Goal: Information Seeking & Learning: Learn about a topic

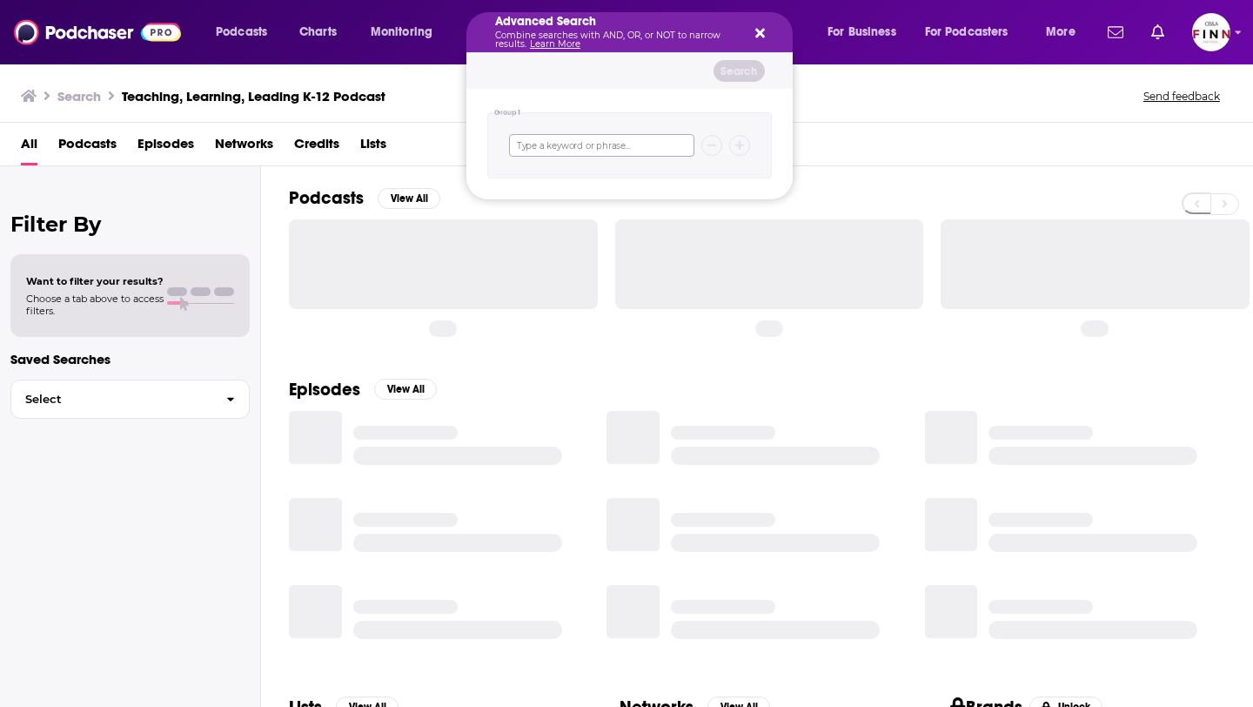
click at [551, 151] on input "Search podcasts, credits, & more..." at bounding box center [601, 145] width 185 height 23
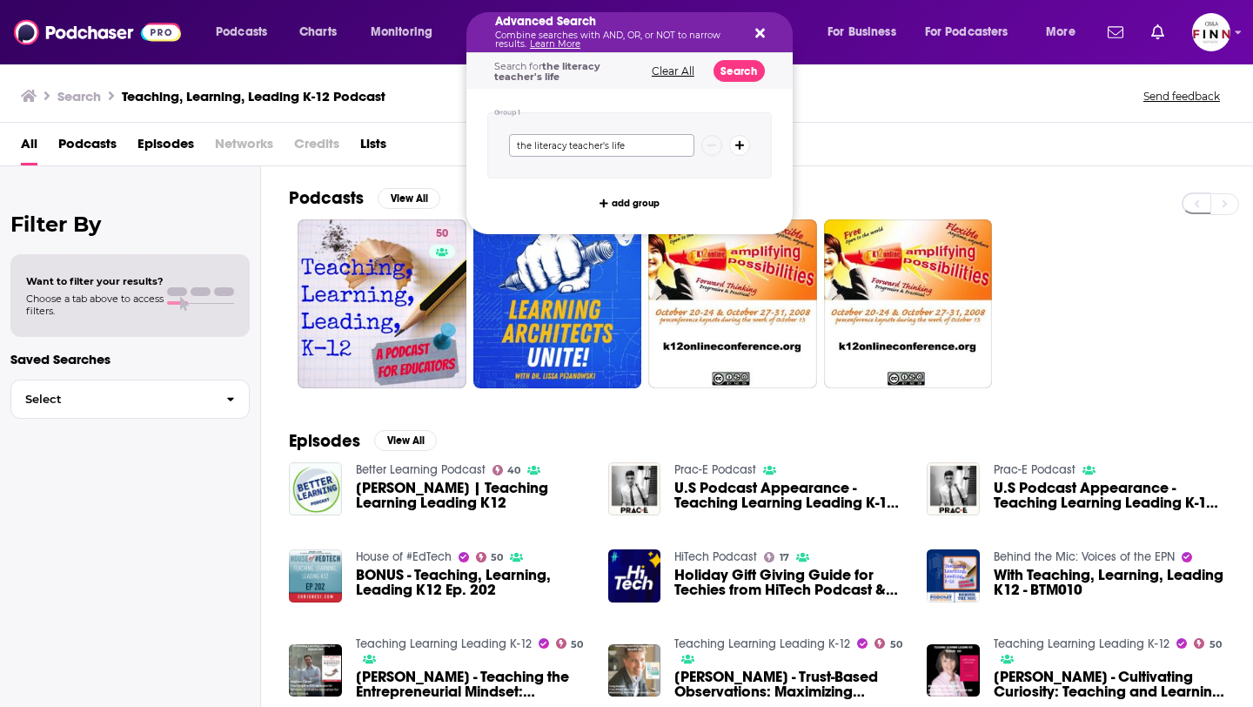
type input "the literacy teacher's life"
click at [741, 70] on button "Search" at bounding box center [739, 71] width 51 height 22
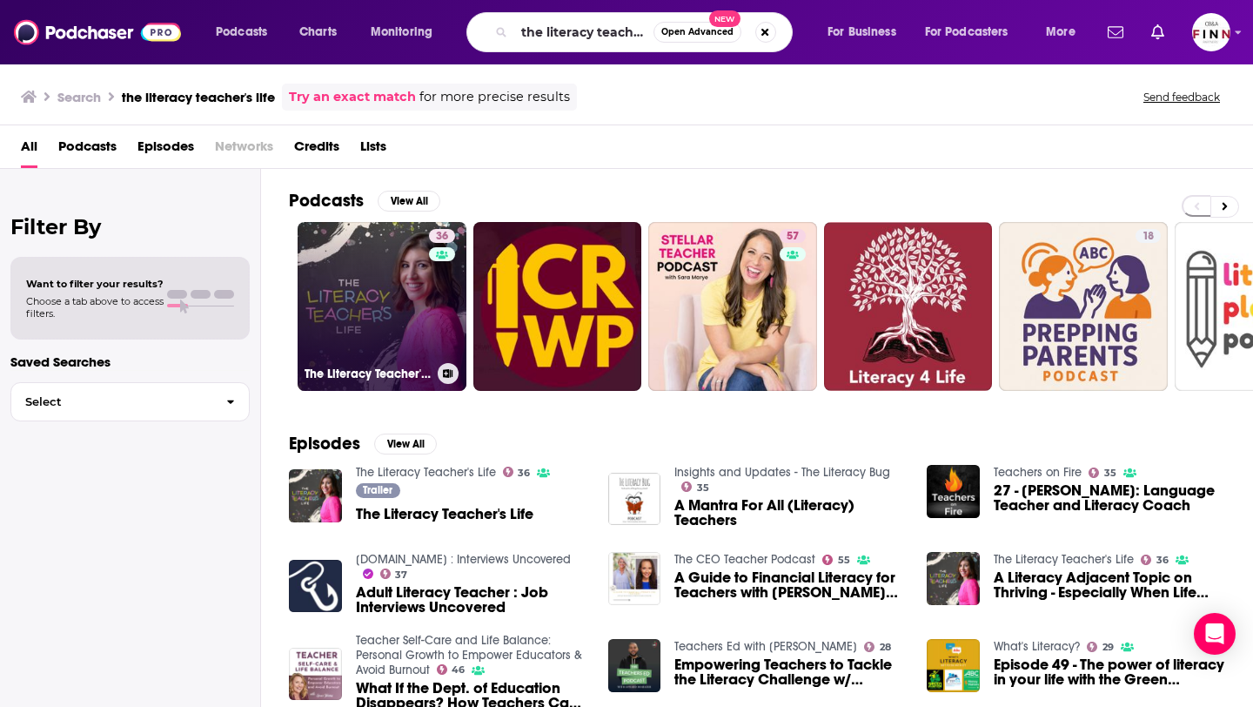
click at [419, 322] on link "36 The Literacy Teacher's Life" at bounding box center [382, 306] width 169 height 169
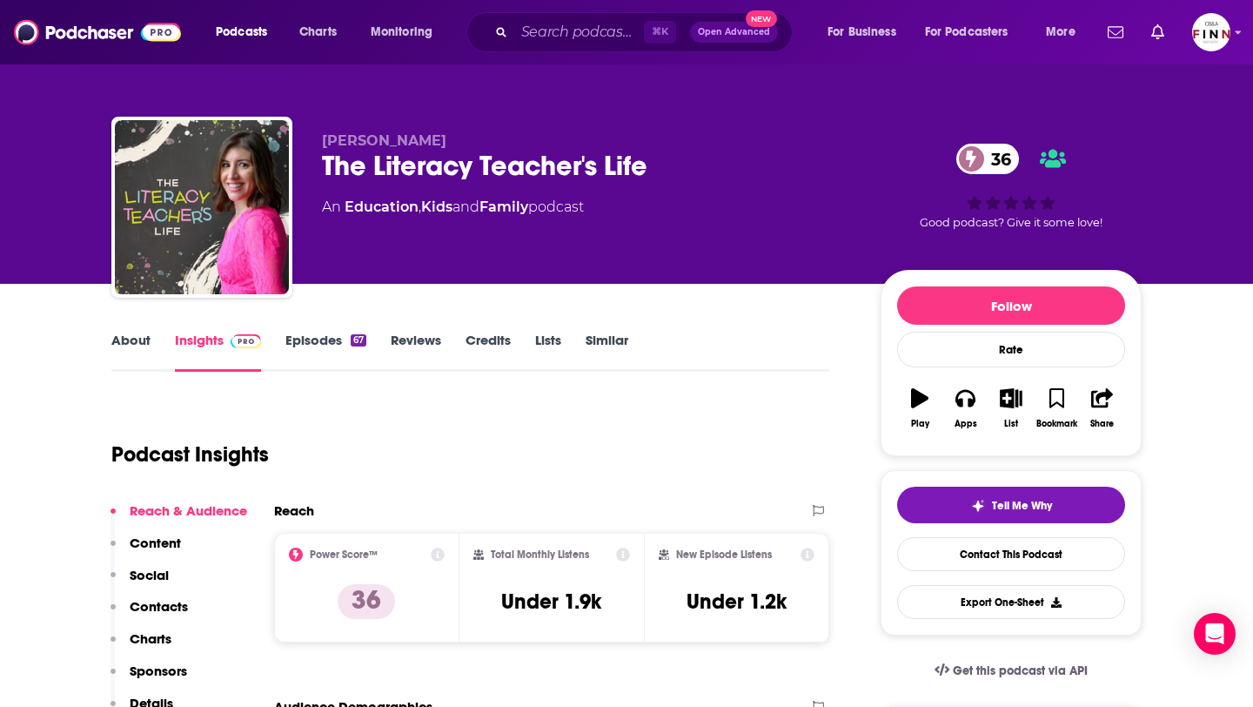
click at [321, 341] on link "Episodes 67" at bounding box center [325, 352] width 81 height 40
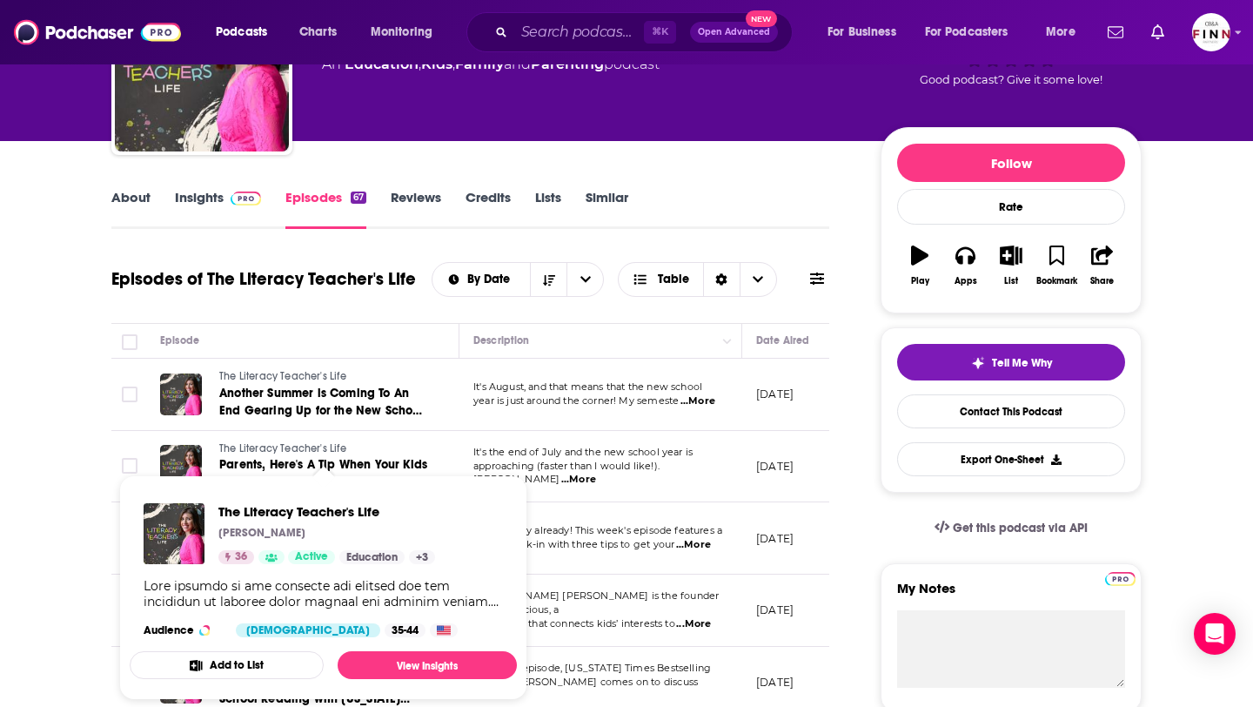
scroll to position [142, 0]
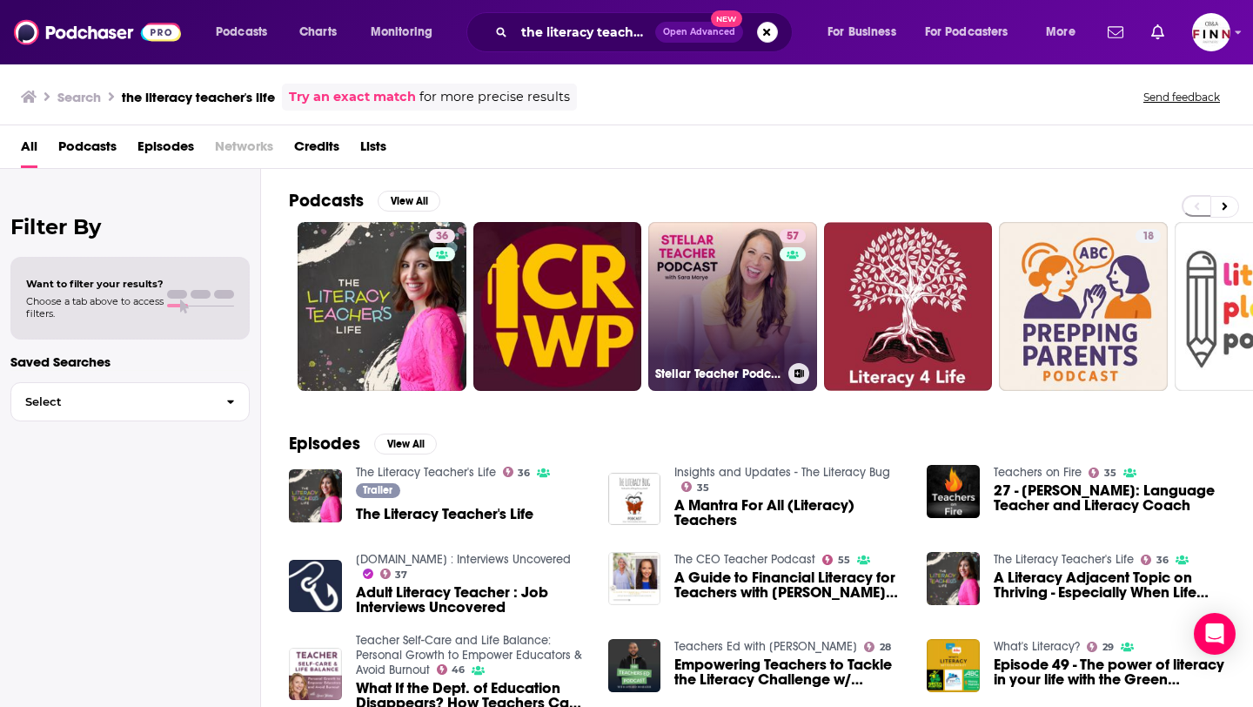
click at [739, 303] on link "57 Stellar Teacher Podcast: A Podcast for Upper Elementary Teachers" at bounding box center [732, 306] width 169 height 169
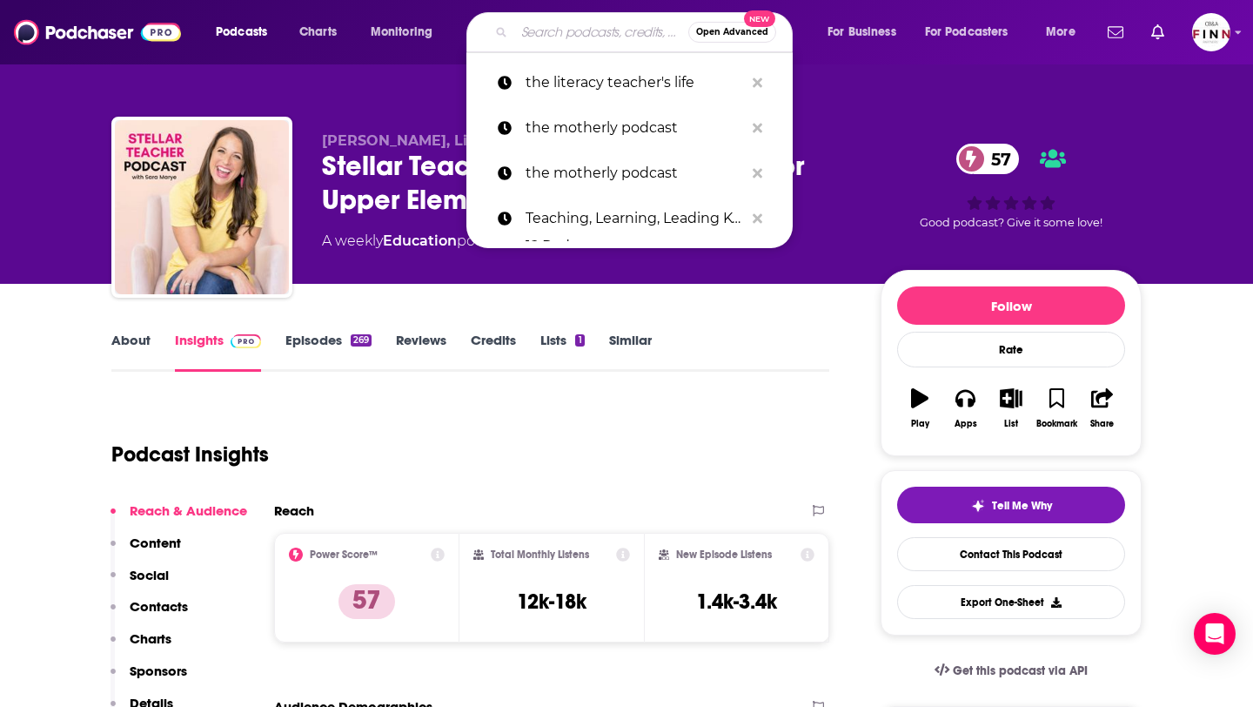
click at [590, 29] on input "Search podcasts, credits, & more..." at bounding box center [601, 32] width 174 height 28
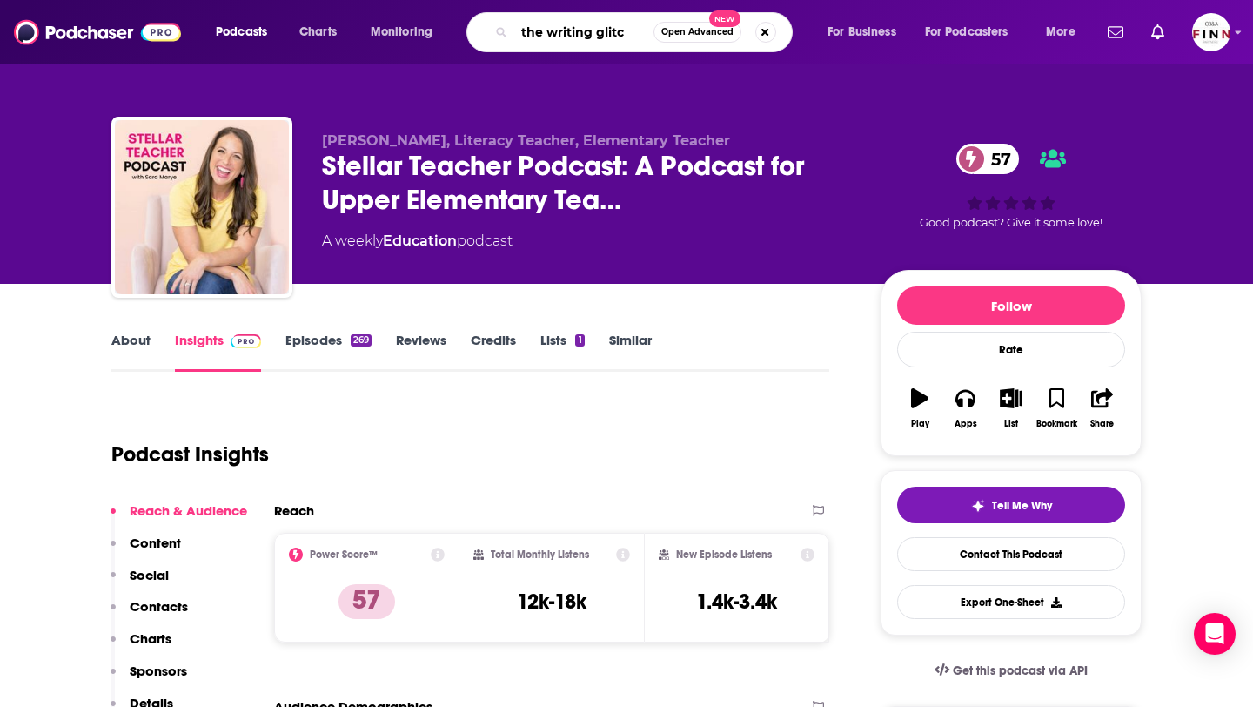
type input "the writing glitch"
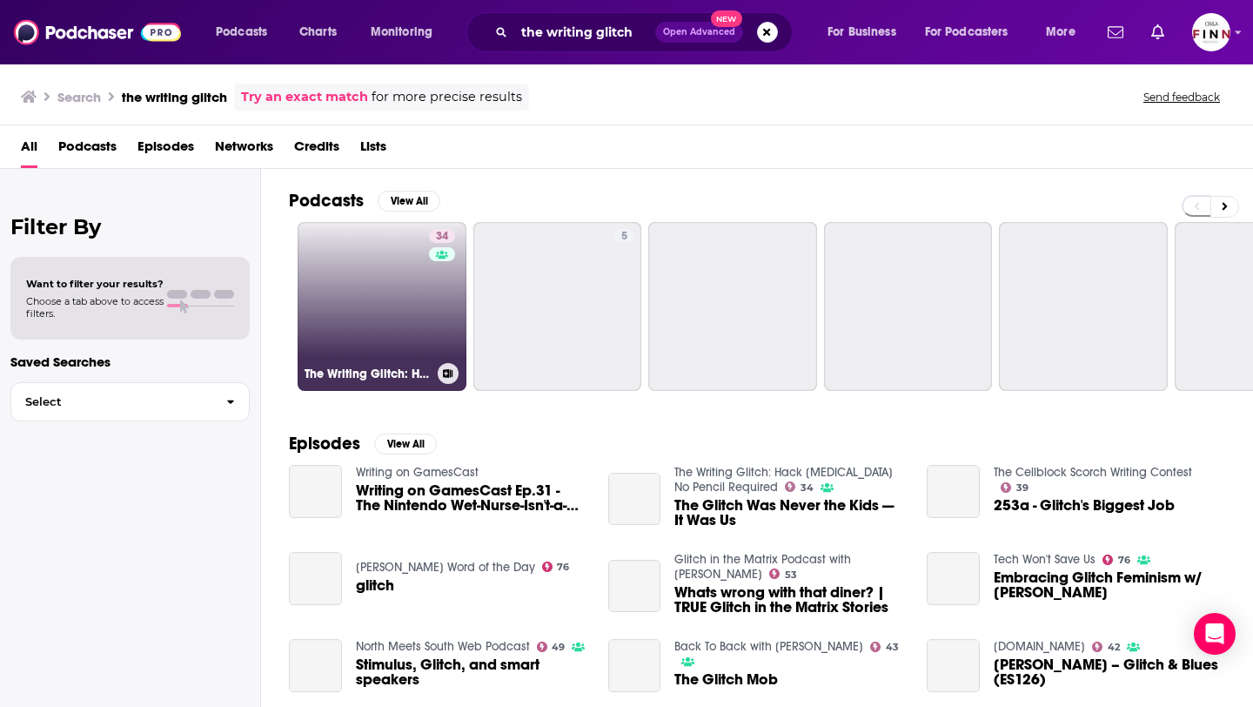
click at [383, 310] on link "34 The Writing Glitch: Hack [MEDICAL_DATA] No Pencil Required" at bounding box center [382, 306] width 169 height 169
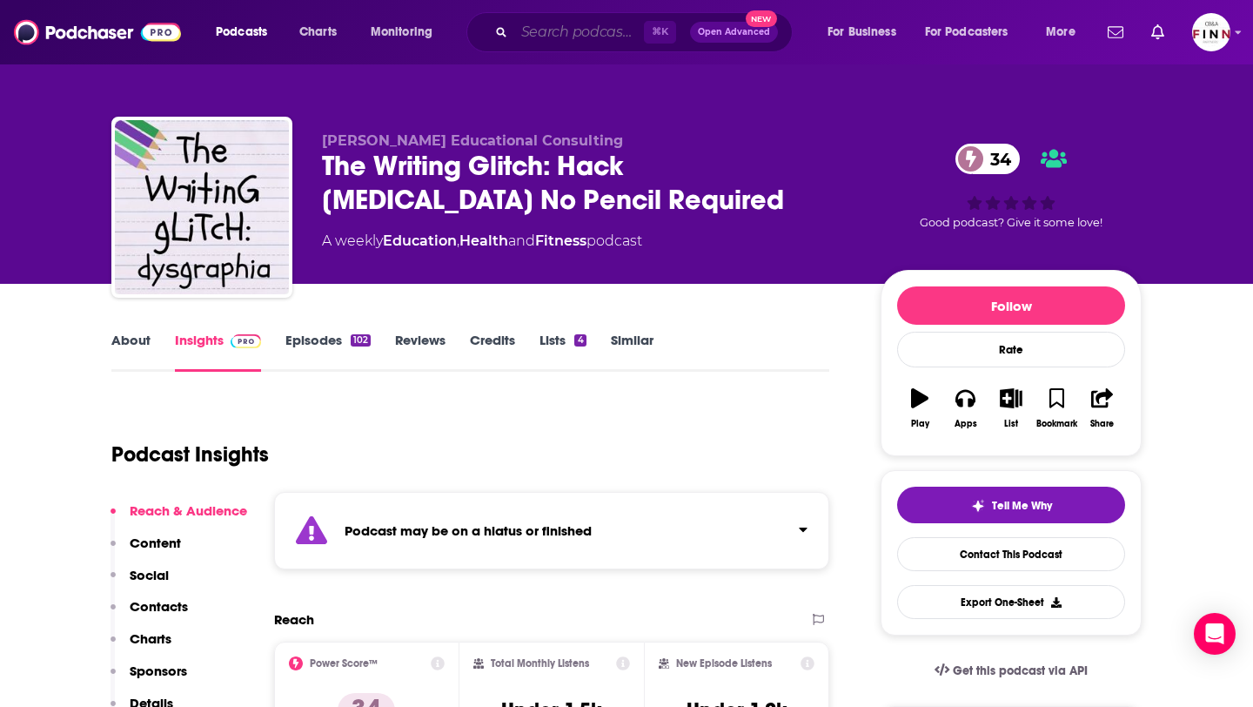
click at [586, 36] on input "Search podcasts, credits, & more..." at bounding box center [579, 32] width 130 height 28
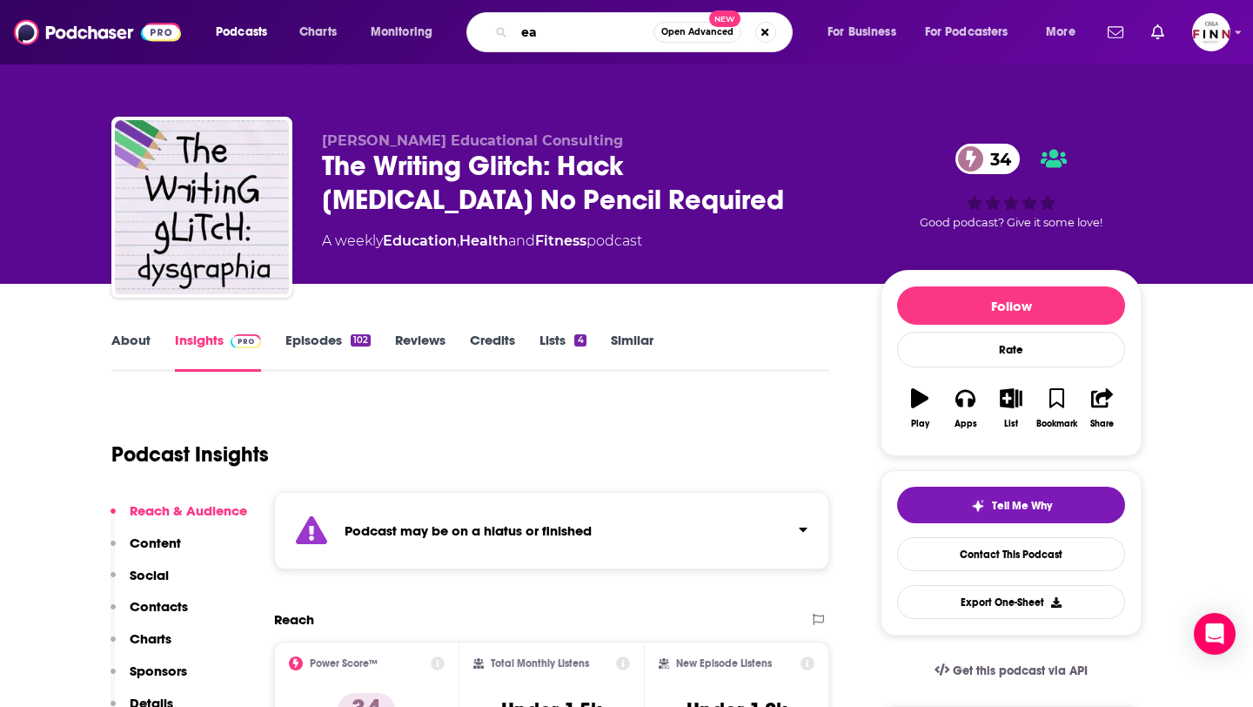
type input "e"
type input "early childhood education"
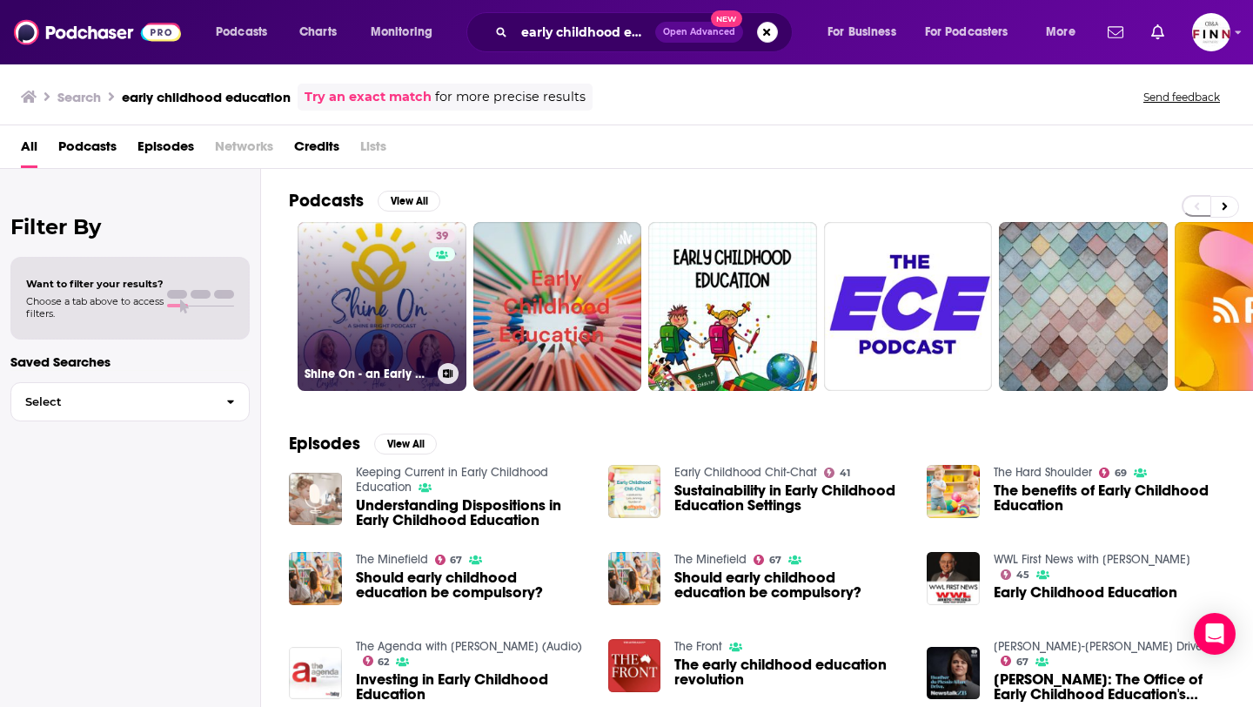
click at [386, 298] on link "39 Shine On - an Early Childhood Education Podcast" at bounding box center [382, 306] width 169 height 169
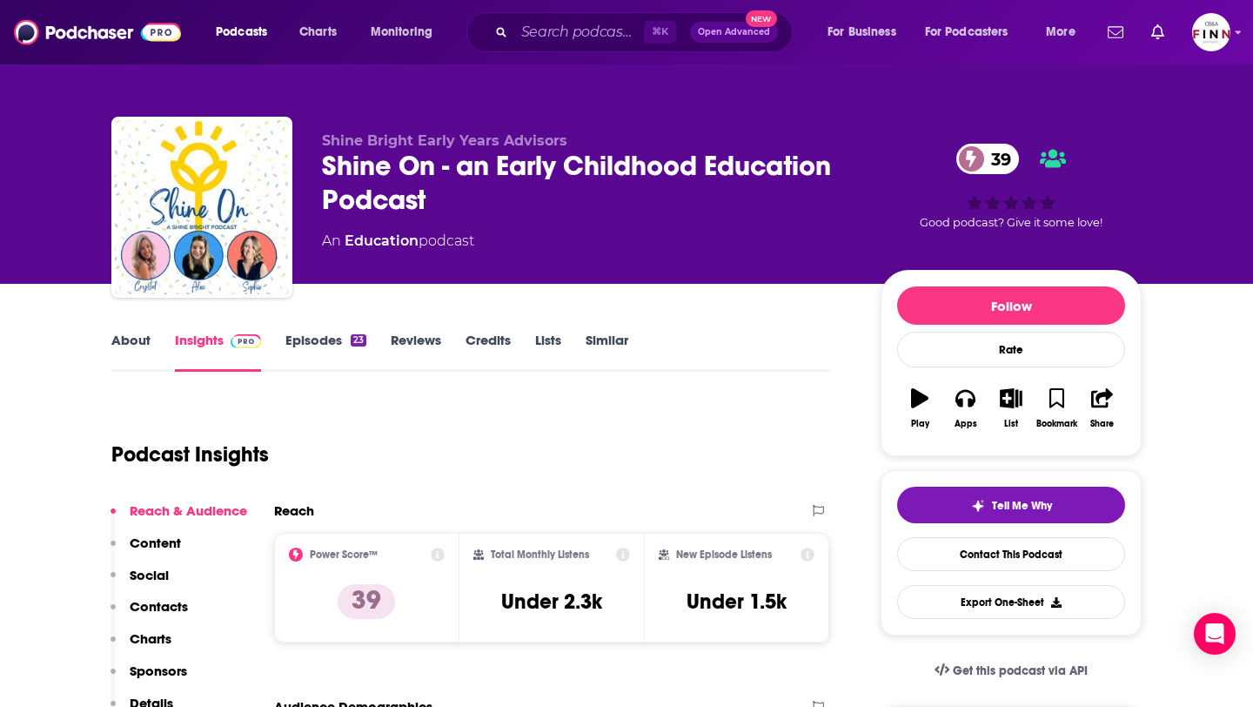
click at [325, 344] on link "Episodes 23" at bounding box center [325, 352] width 81 height 40
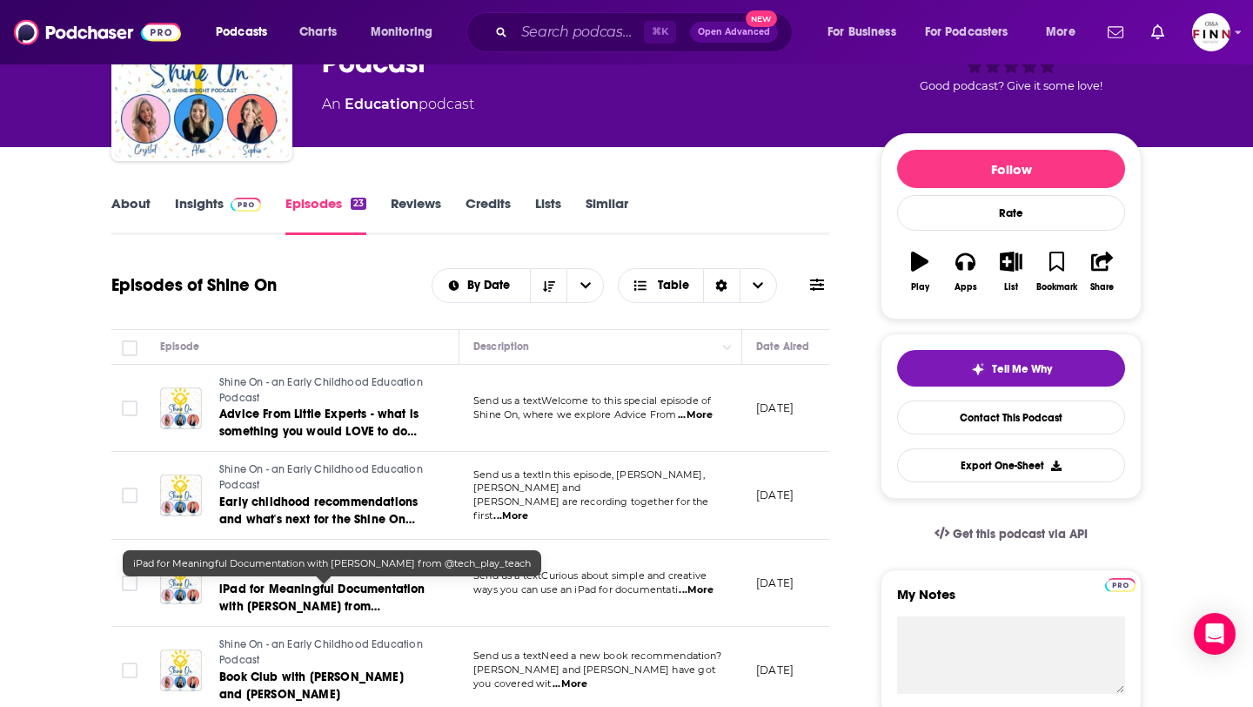
scroll to position [145, 0]
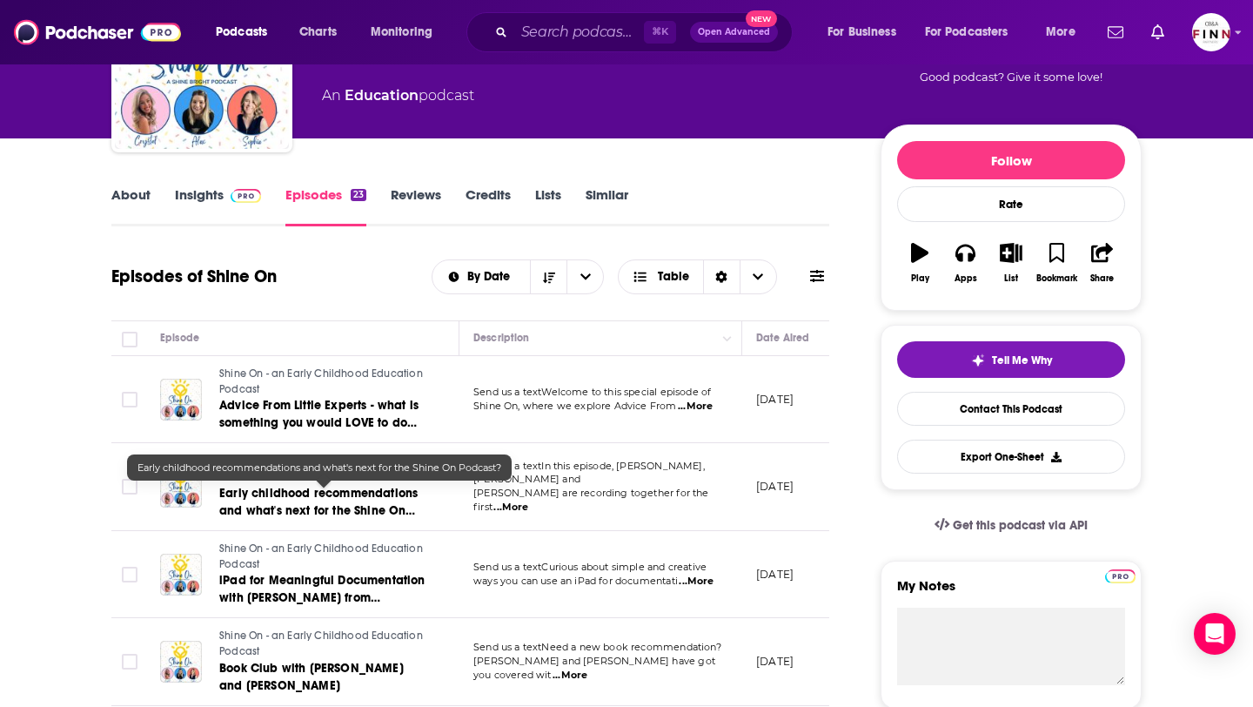
click at [338, 513] on span "Early childhood recommendations and what's next for the Shine On Podcast?" at bounding box center [318, 511] width 198 height 50
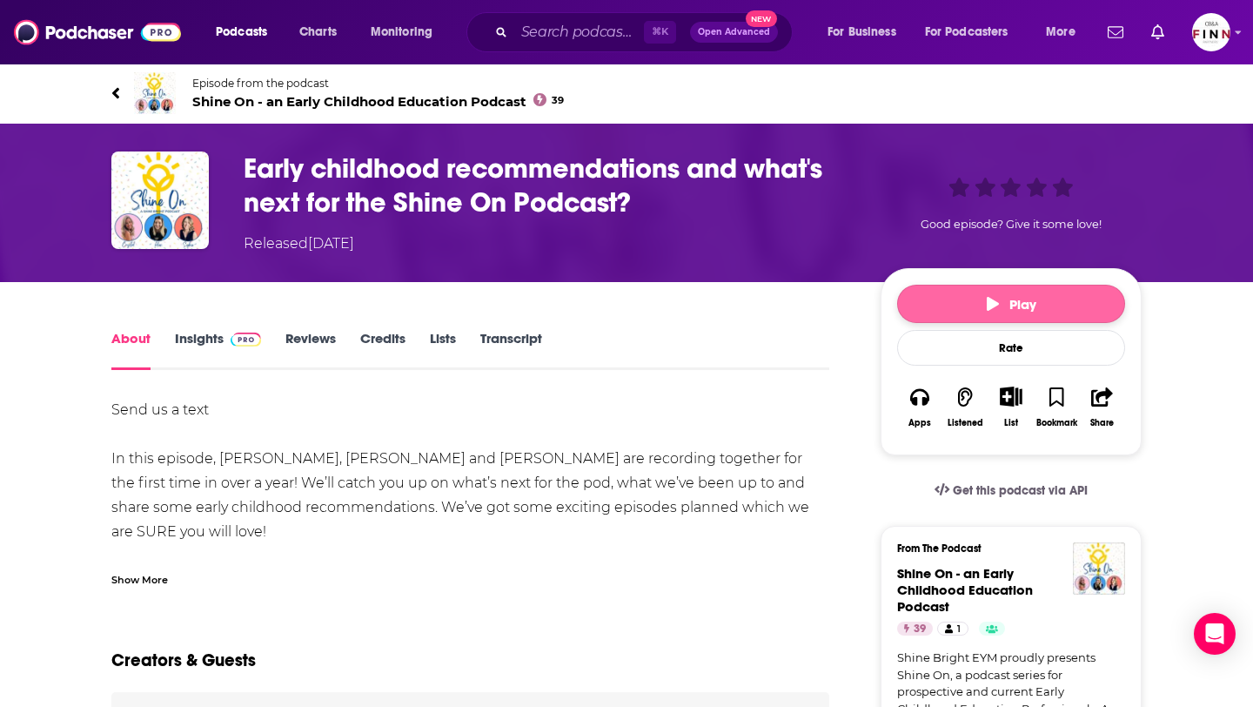
click at [1036, 302] on button "Play" at bounding box center [1011, 304] width 228 height 38
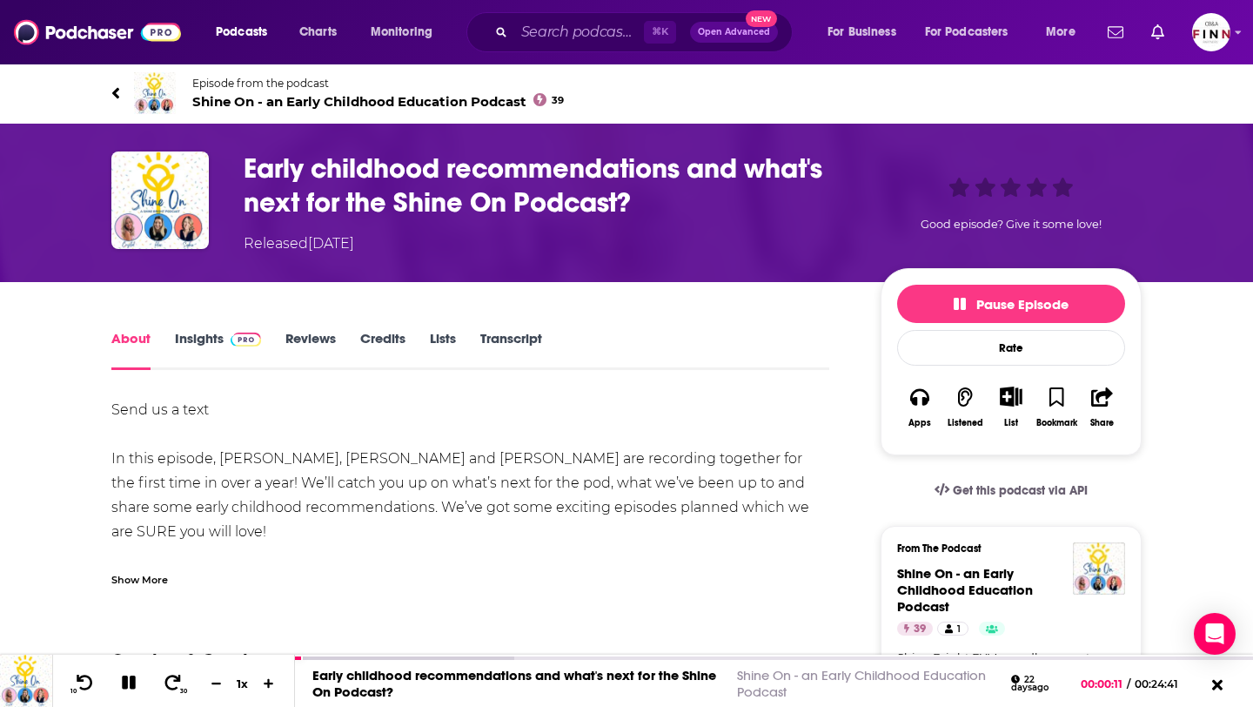
click at [122, 86] on link "Episode from the podcast Shine On - an Early Childhood Education Podcast 39" at bounding box center [626, 93] width 1030 height 42
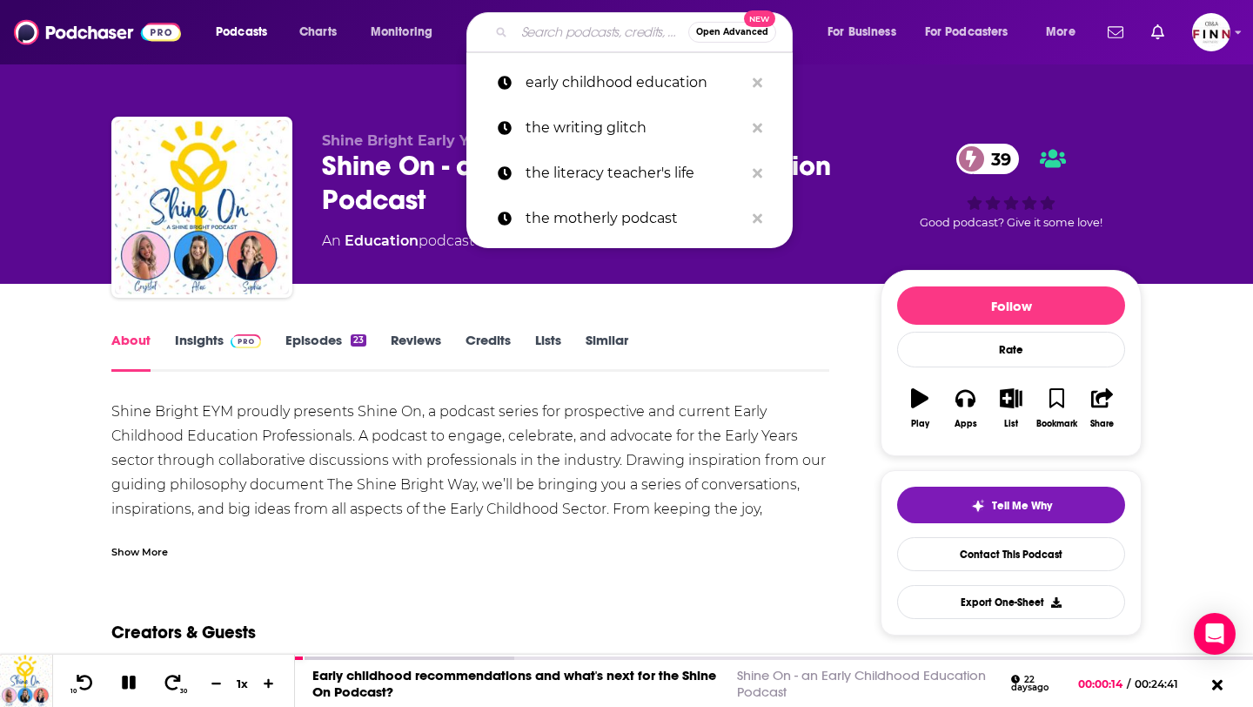
click at [553, 28] on input "Search podcasts, credits, & more..." at bounding box center [601, 32] width 174 height 28
click at [576, 84] on p "early childhood education" at bounding box center [635, 82] width 218 height 45
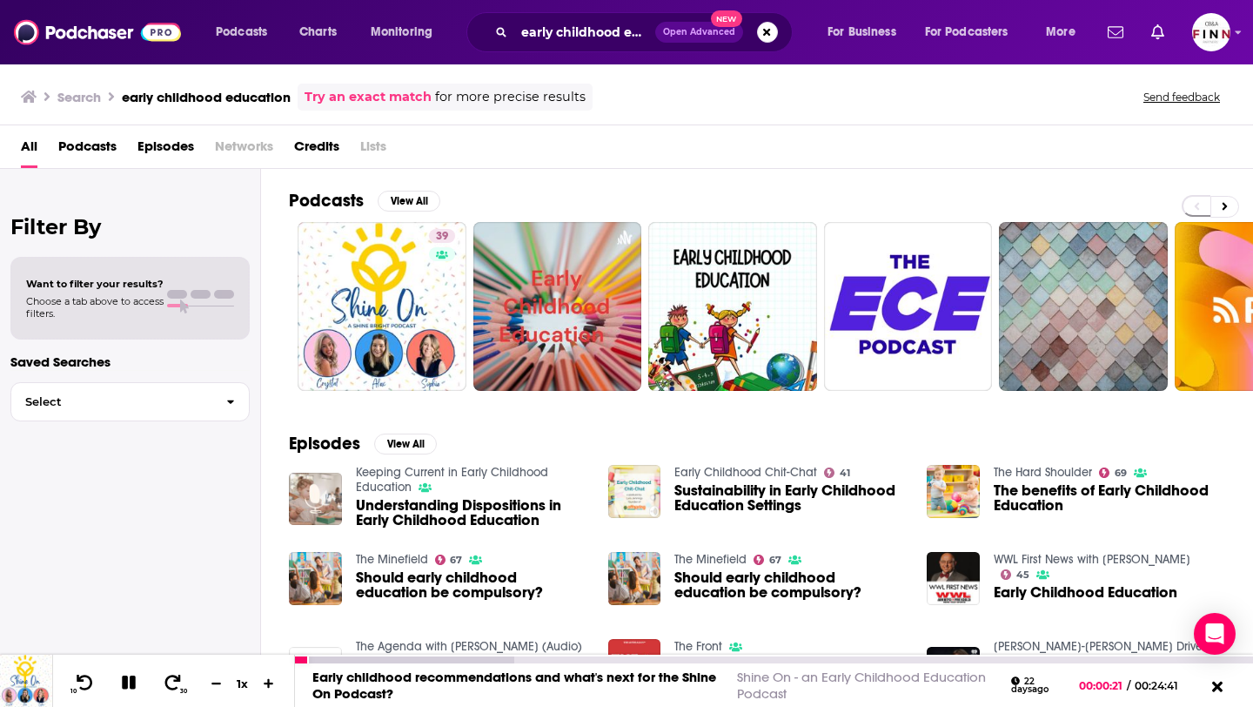
click at [129, 684] on icon at bounding box center [129, 682] width 20 height 16
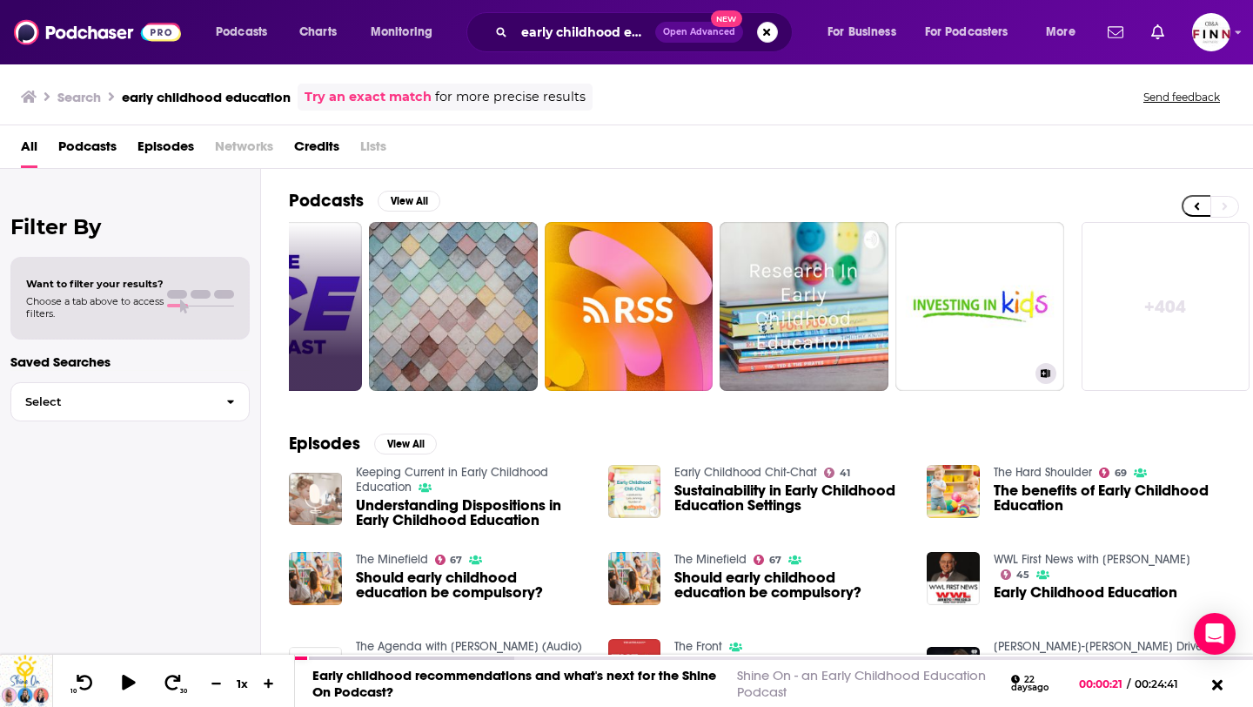
scroll to position [0, 634]
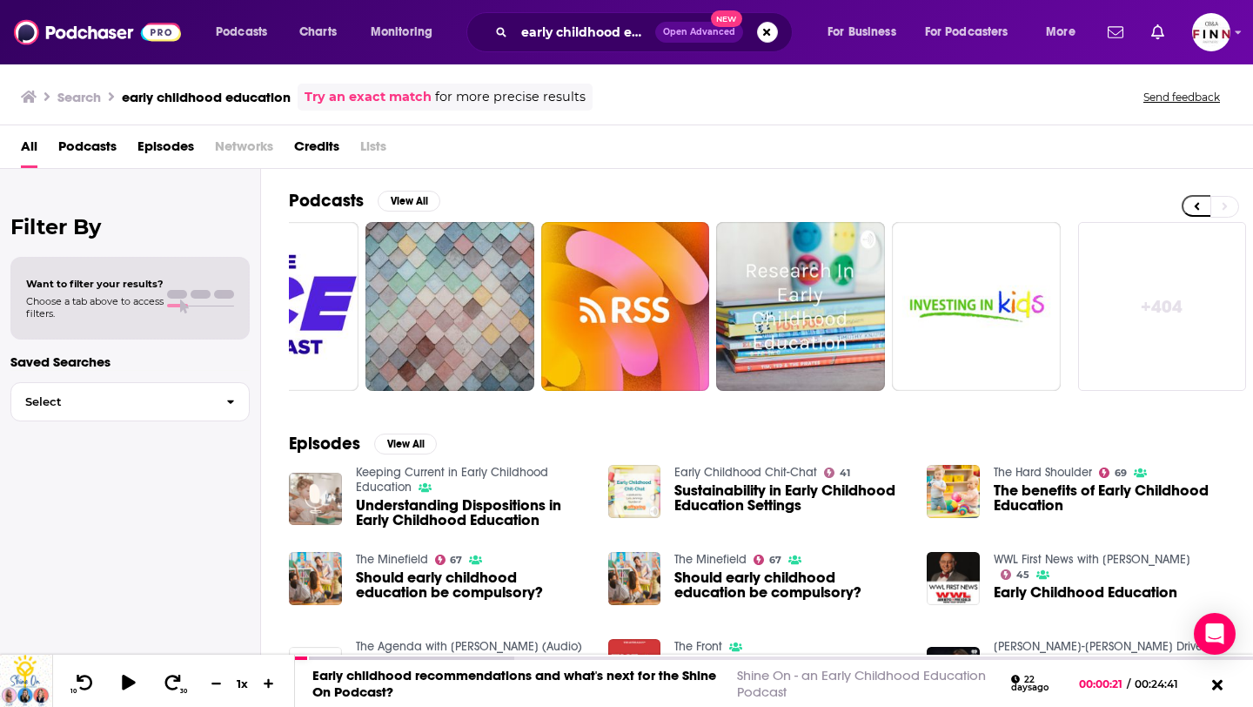
click at [1146, 276] on link "+ 404" at bounding box center [1162, 306] width 169 height 169
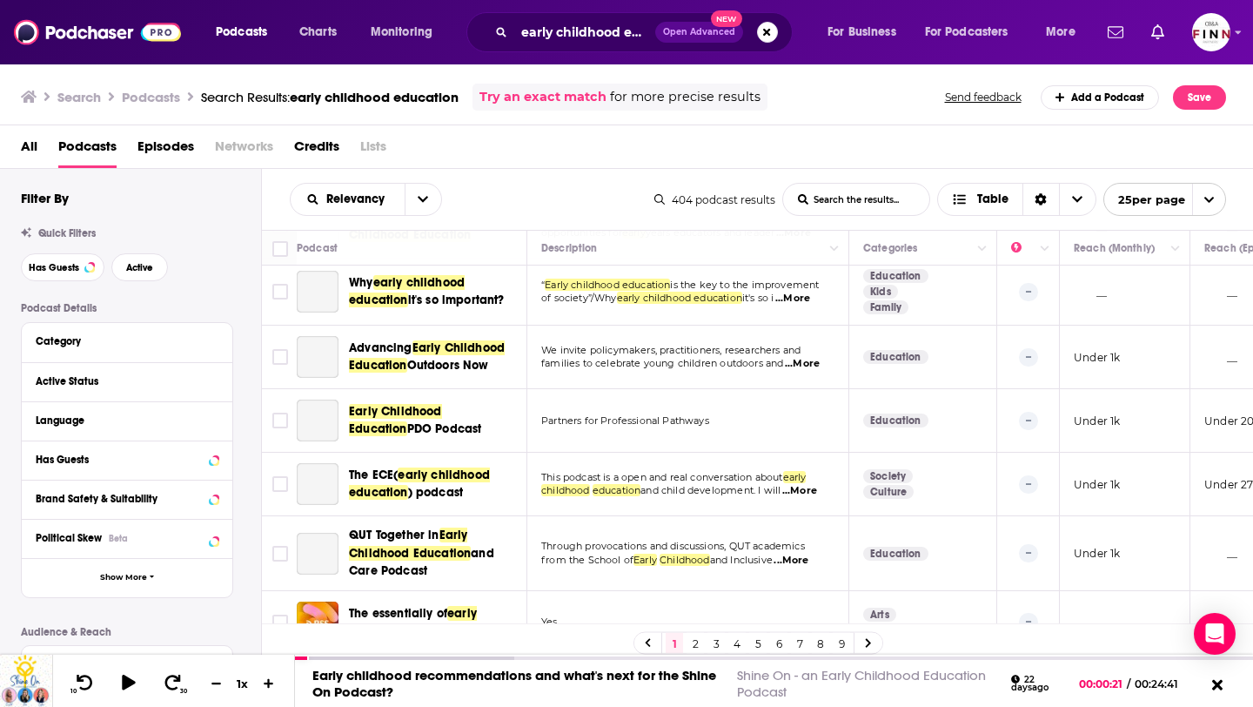
scroll to position [1224, 0]
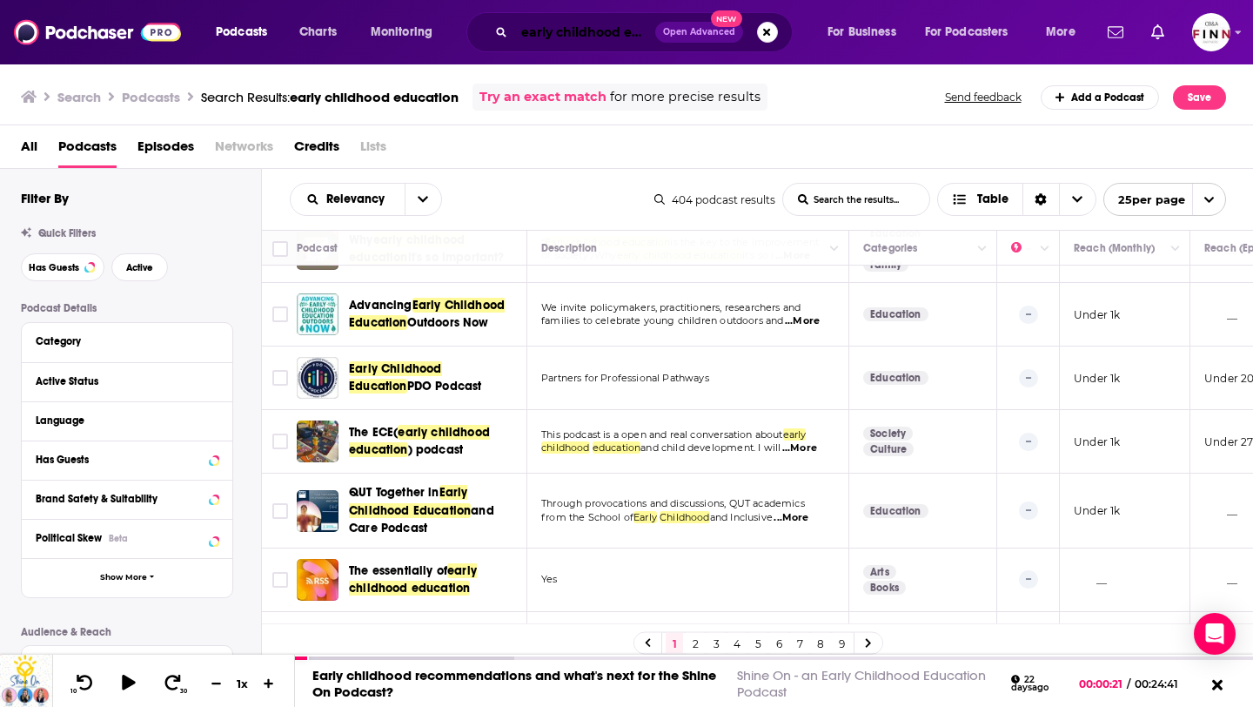
click at [568, 31] on input "early childhood education" at bounding box center [584, 32] width 141 height 28
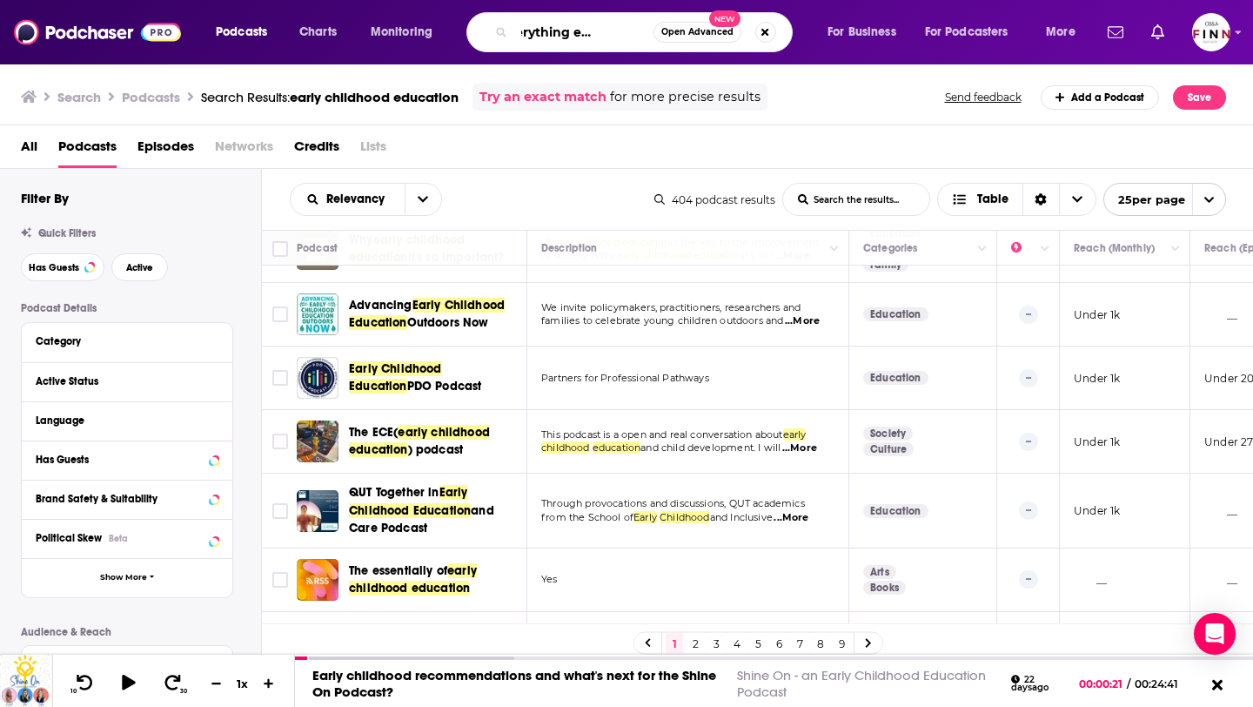
scroll to position [0, 51]
type input "the everything ece podcast"
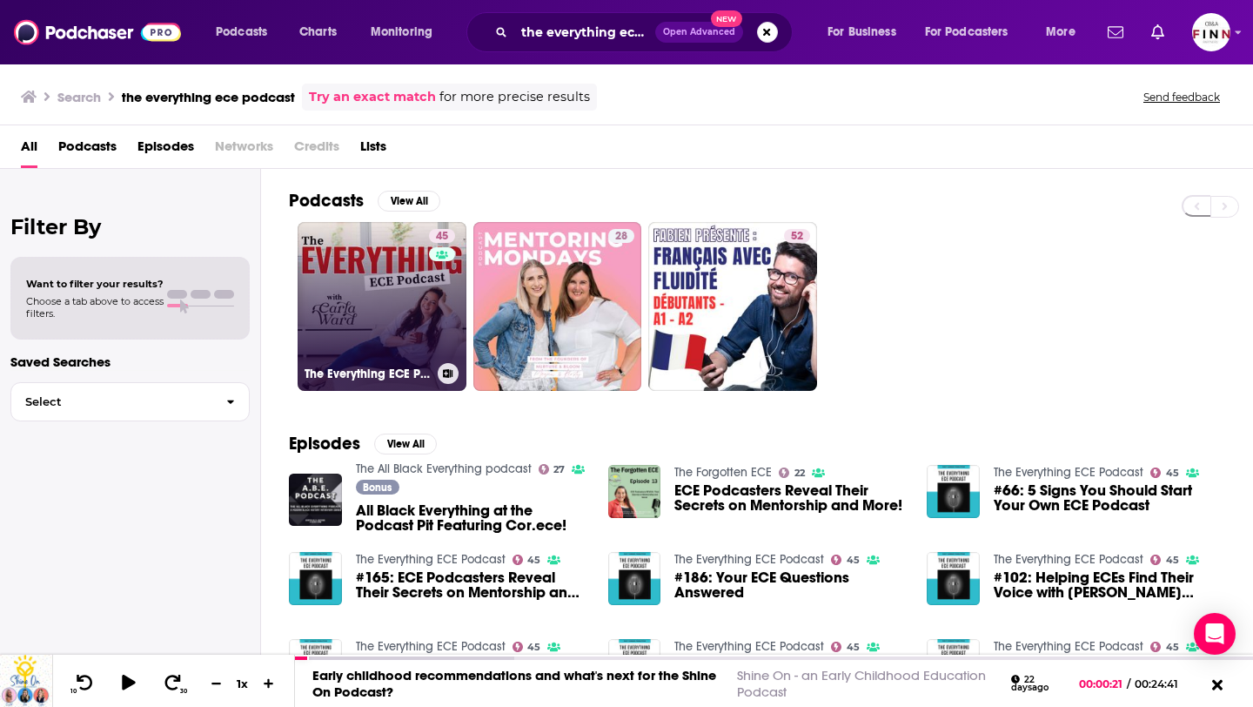
click at [421, 286] on link "45 The Everything ECE Podcast" at bounding box center [382, 306] width 169 height 169
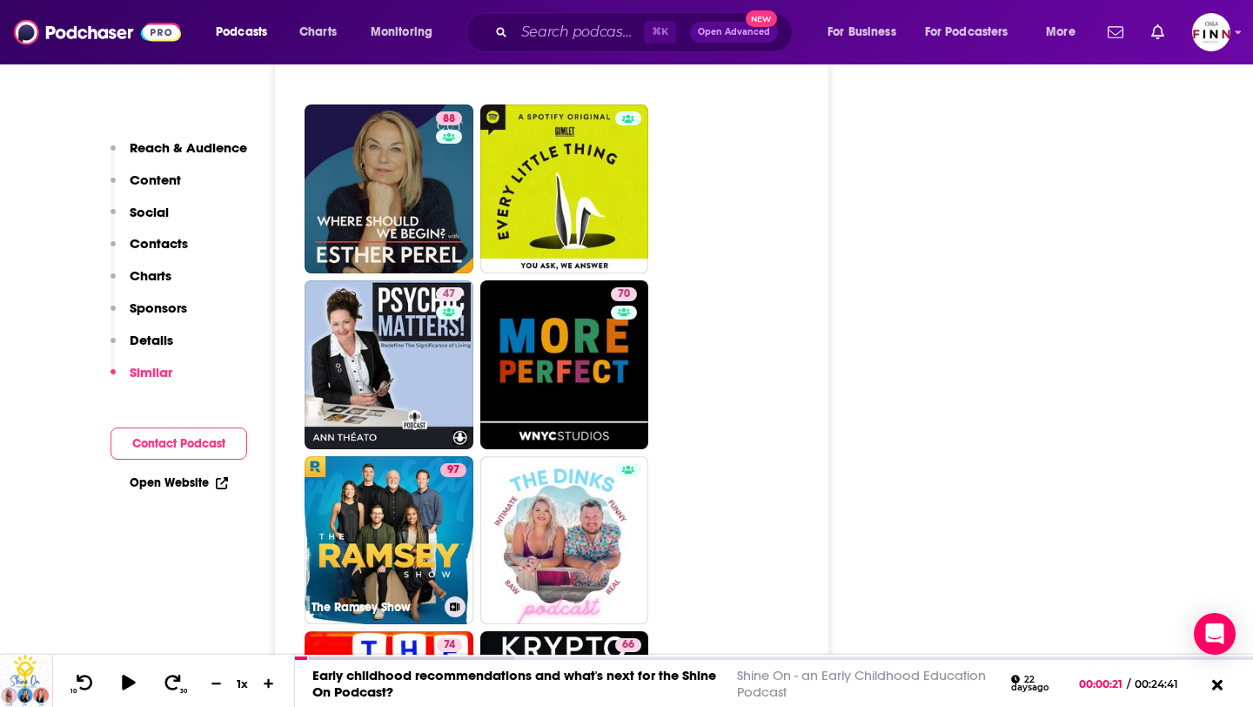
scroll to position [5065, 0]
